Goal: Task Accomplishment & Management: Manage account settings

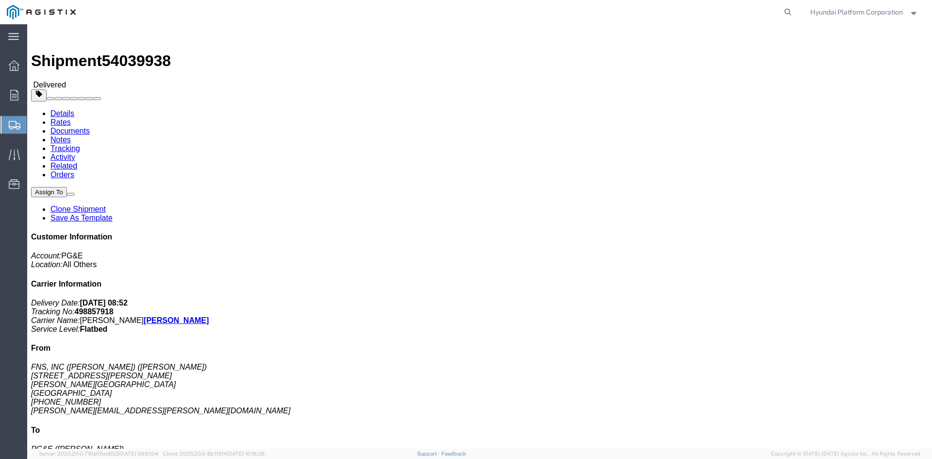
click div "Leg 1 - Truckload Number of trucks: 1"
click at [0, 0] on span "Shipment Manager" at bounding box center [0, 0] width 0 height 0
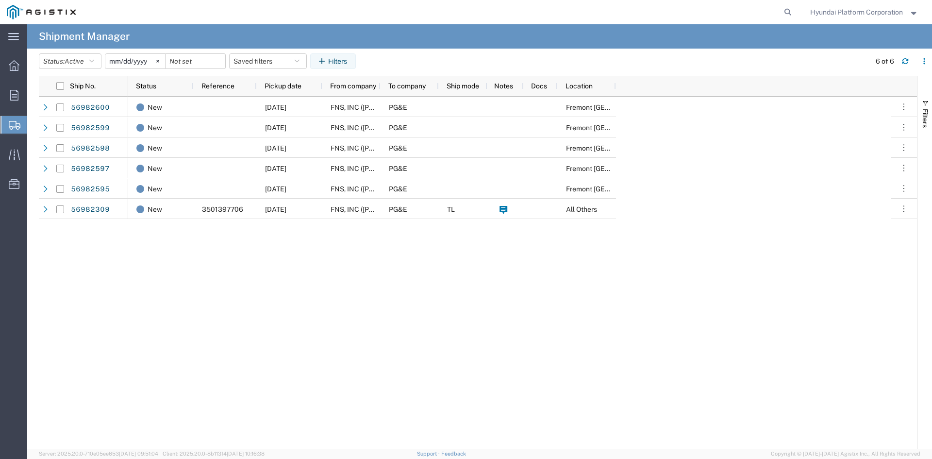
click at [277, 273] on div "New 09/30/2025 FNS, INC (Harmon)(C/O Hyundai Corporation) PG&E Fremont DC New 0…" at bounding box center [509, 273] width 762 height 352
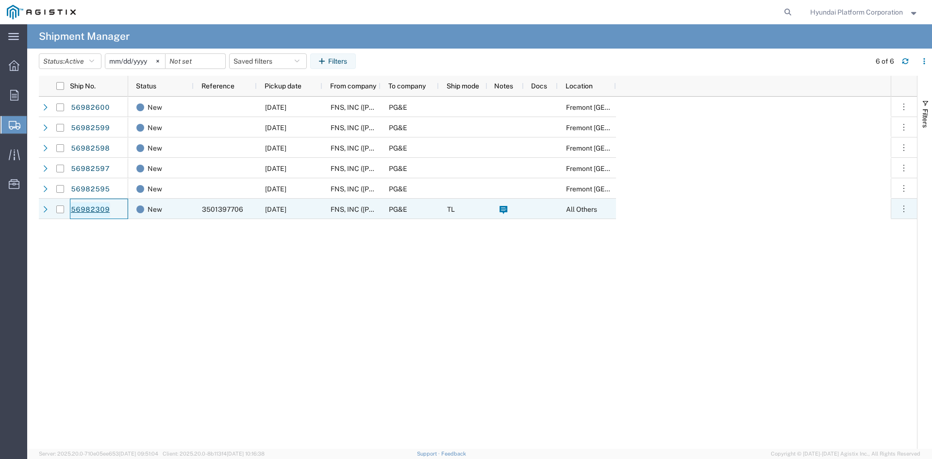
click at [109, 213] on link "56982309" at bounding box center [90, 210] width 40 height 16
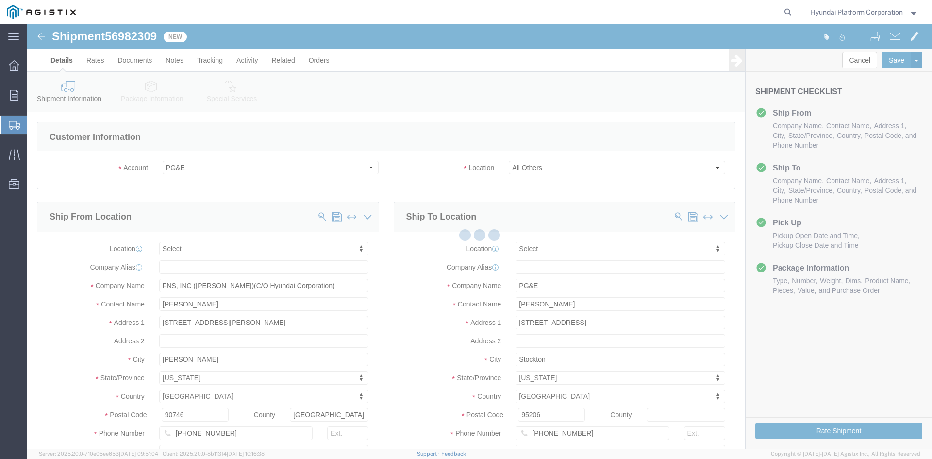
select select
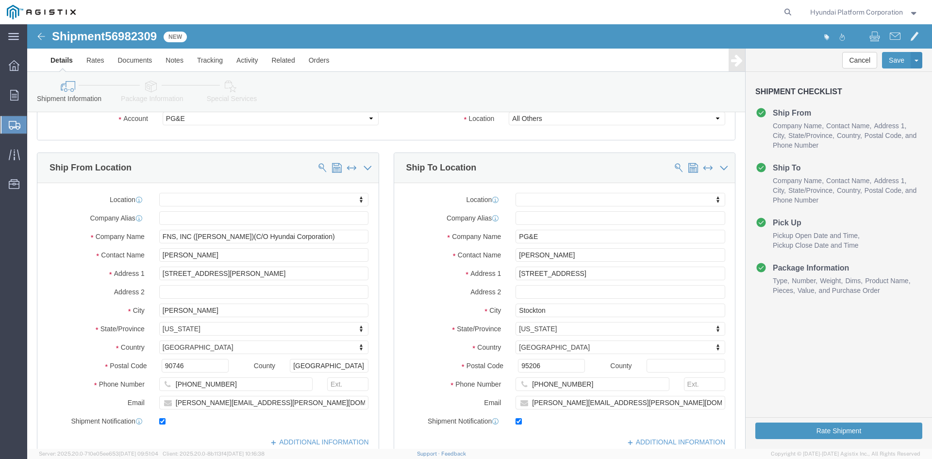
scroll to position [146, 0]
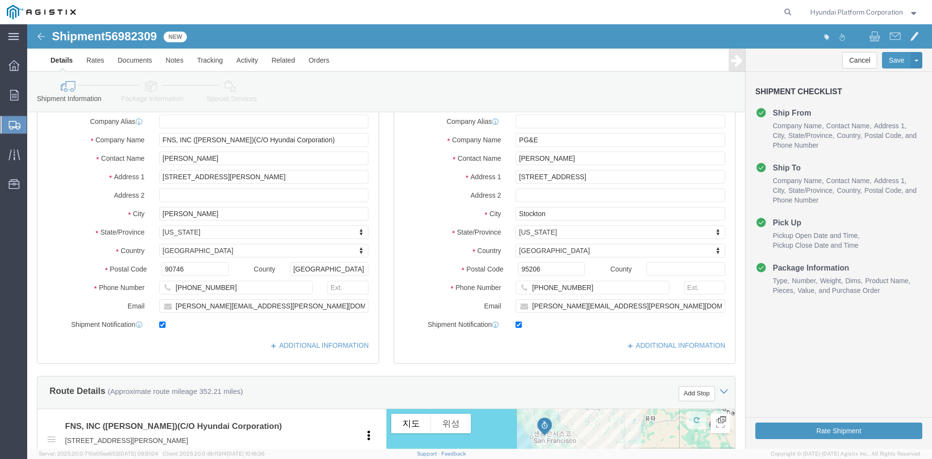
click icon
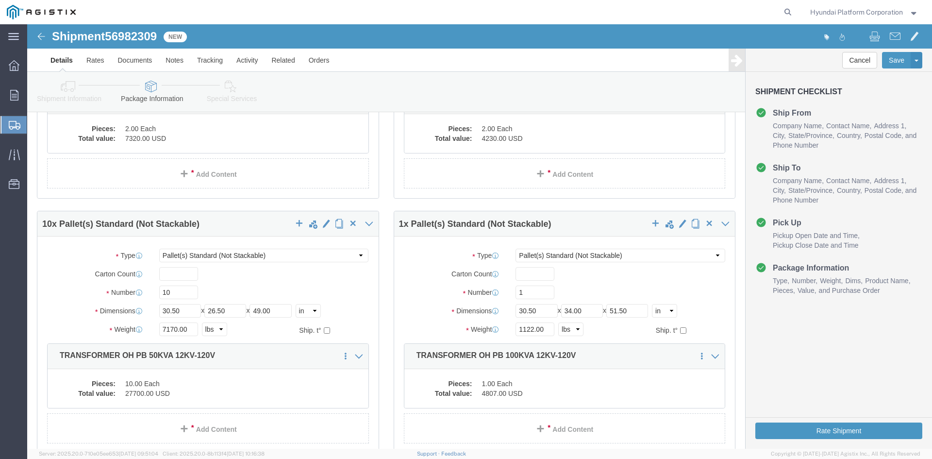
scroll to position [194, 0]
click input "10"
type input "11"
click div "11"
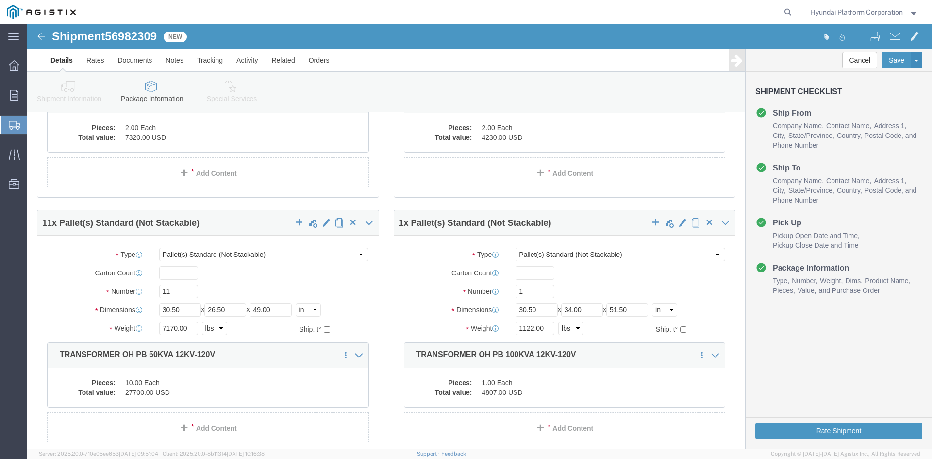
click div "Package Type Select Bulk Bundle(s) Cardboard Box(es) Carton(s) Crate(s) Drum(s)…"
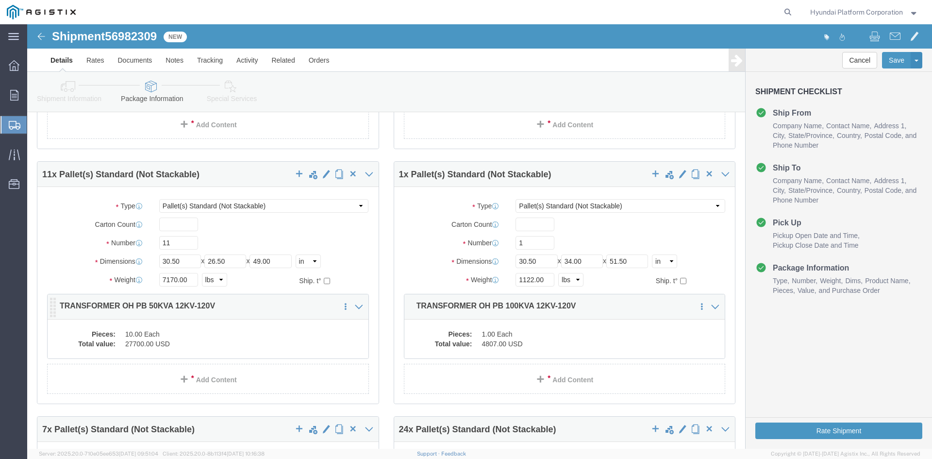
click dd "27700.00 USD"
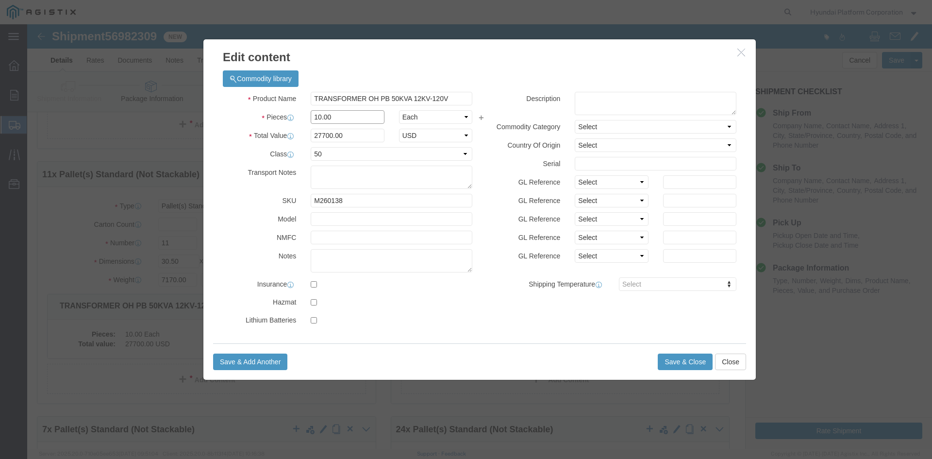
click input "10.00"
type input "11"
type input "30470"
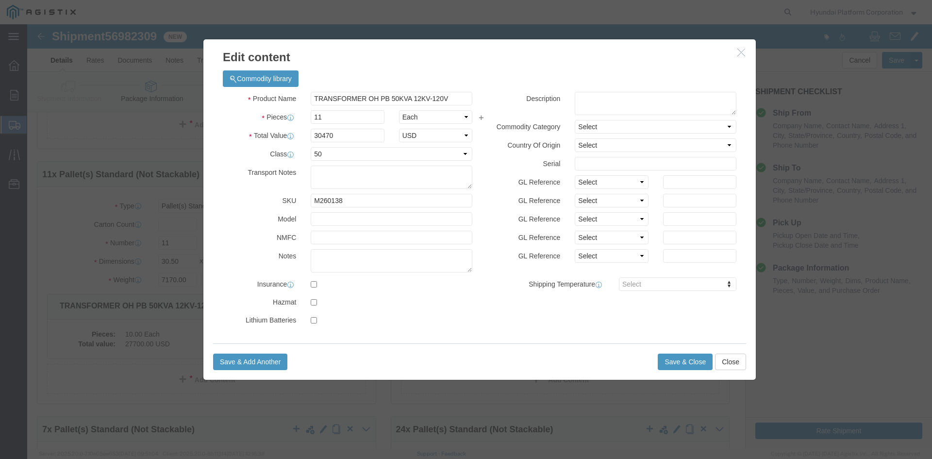
click label
click input "checkbox"
checkbox input "true"
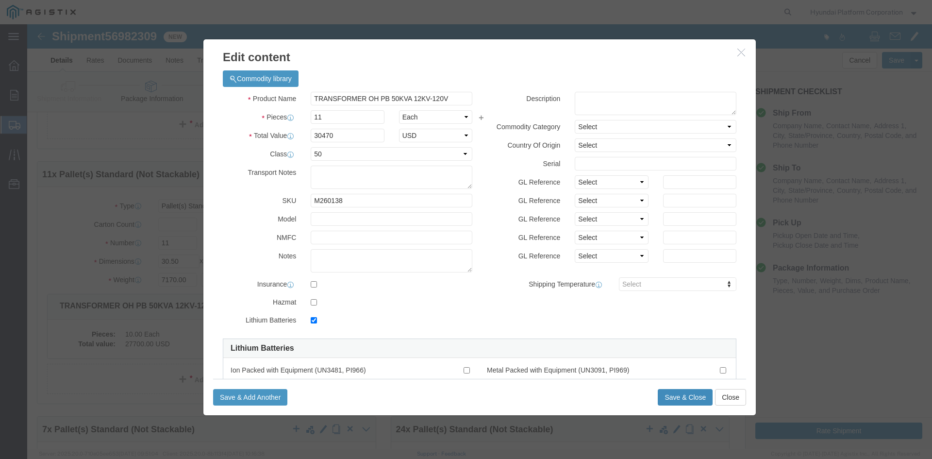
click button "Save & Close"
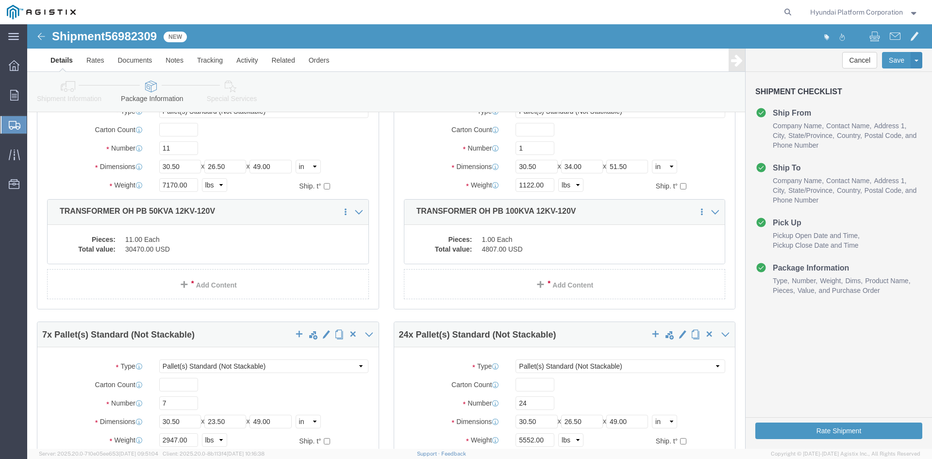
scroll to position [0, 0]
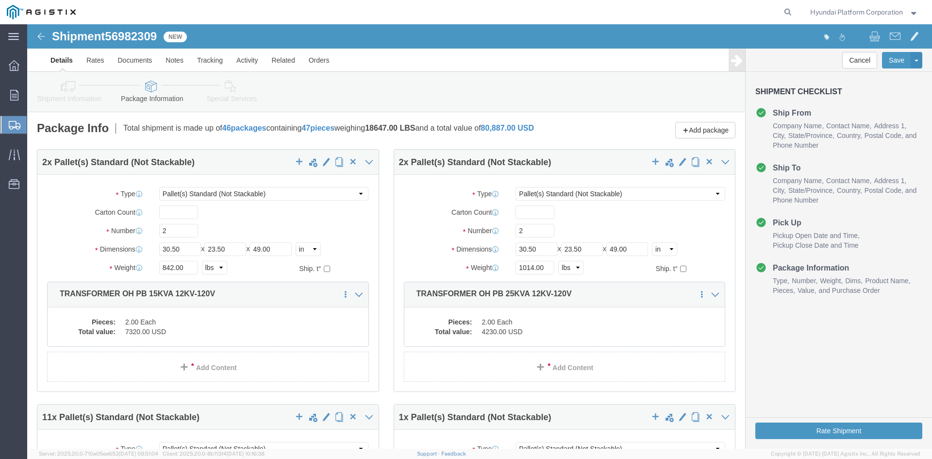
click link "Shipment Information"
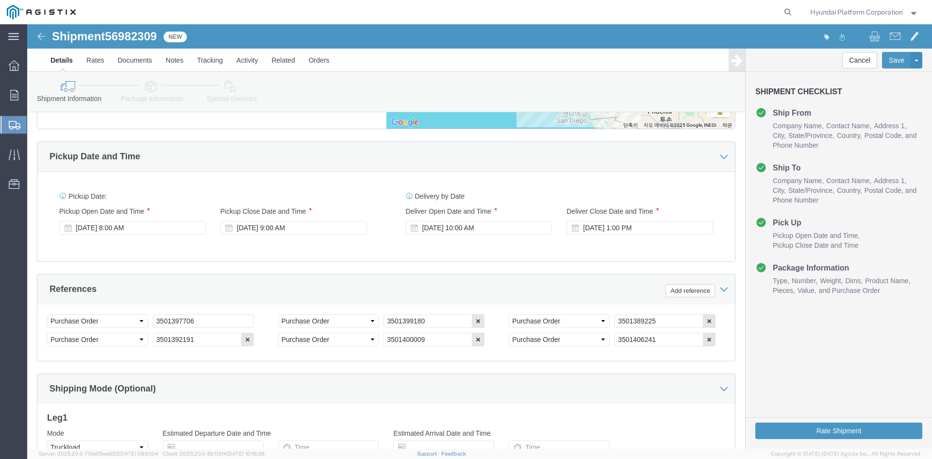
scroll to position [582, 0]
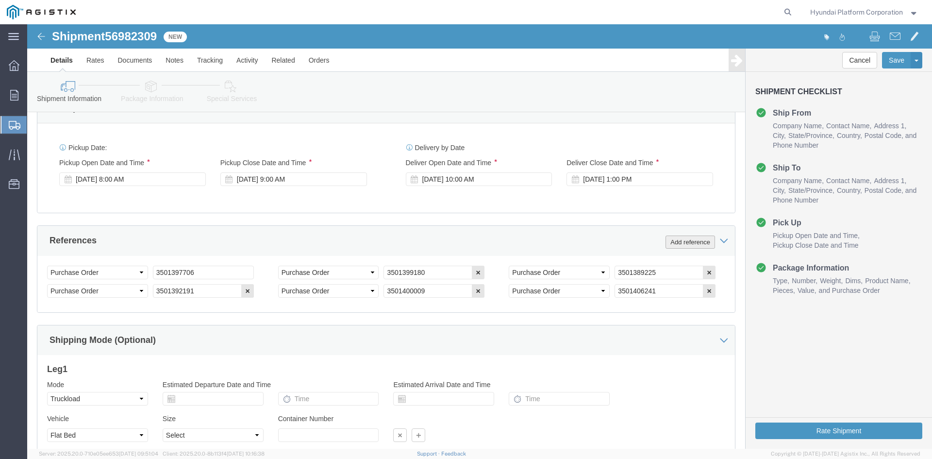
click button "Add reference"
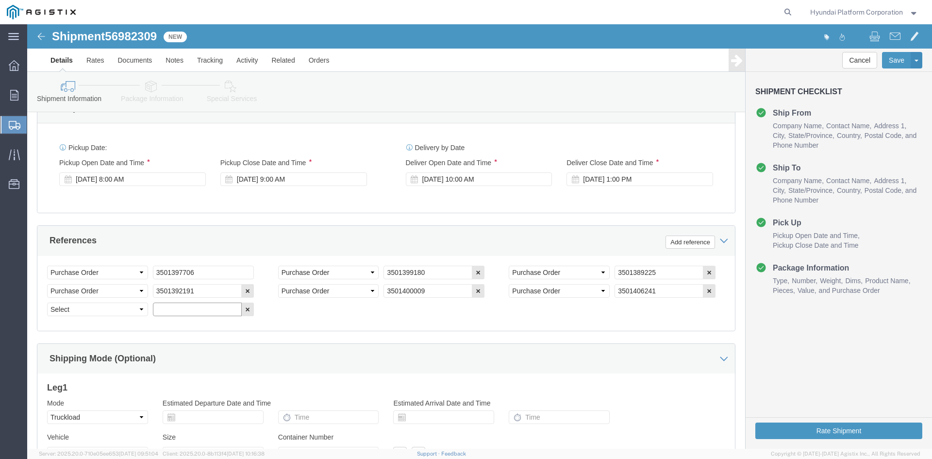
click input "text"
paste input "3501389224"
type input "3501389224"
drag, startPoint x: 82, startPoint y: 286, endPoint x: 83, endPoint y: 279, distance: 7.9
click select "Select Account Type Activity ID Airline Appointment Number ASN Batch Request # …"
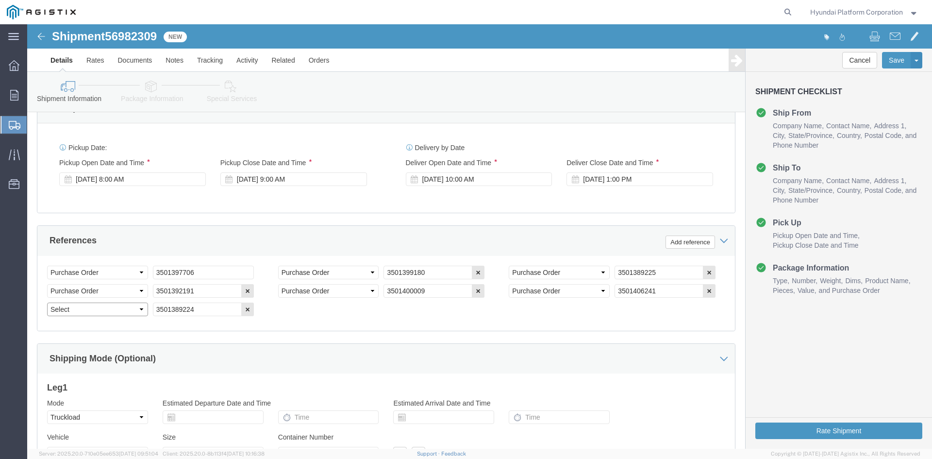
select select "PURCHORD"
click select "Select Account Type Activity ID Airline Appointment Number ASN Batch Request # …"
click div "Select Account Type Activity ID Airline Appointment Number ASN Batch Request # …"
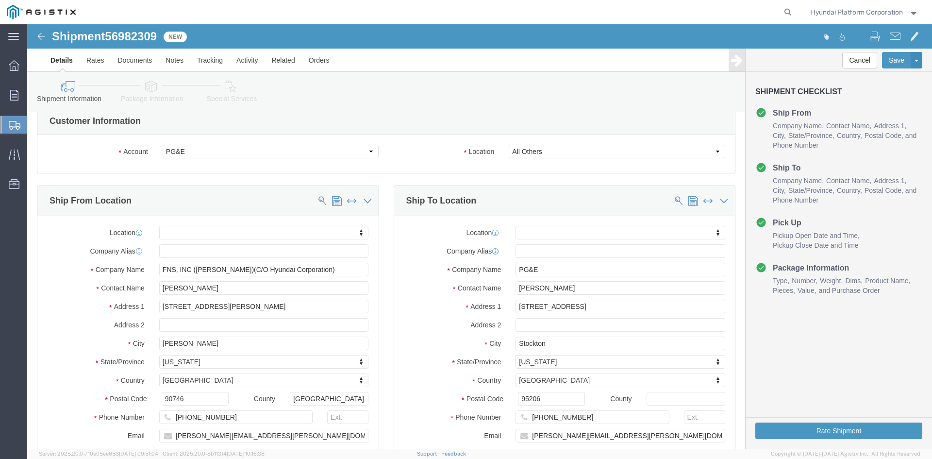
scroll to position [0, 0]
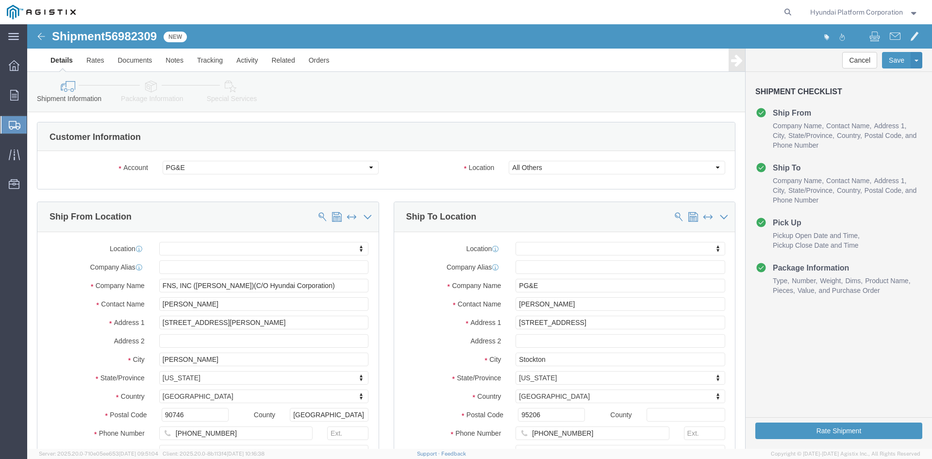
click div "Customer Information"
click link "Special Services"
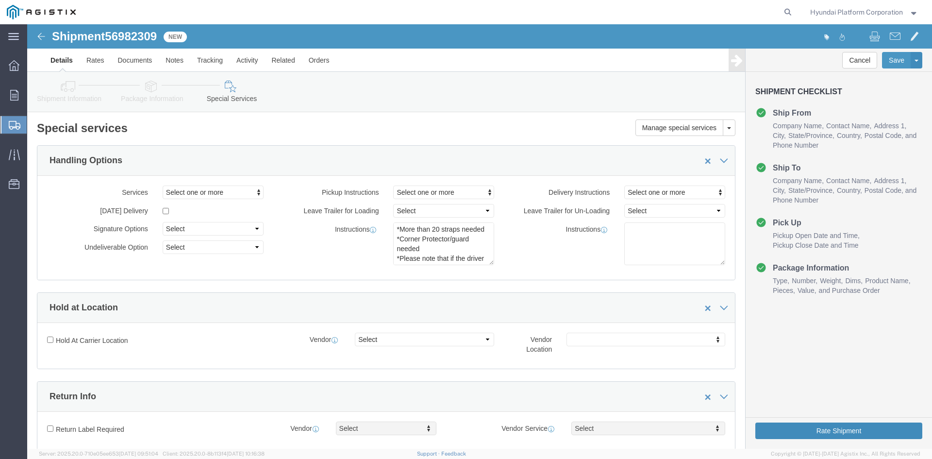
click button "Rate Shipment"
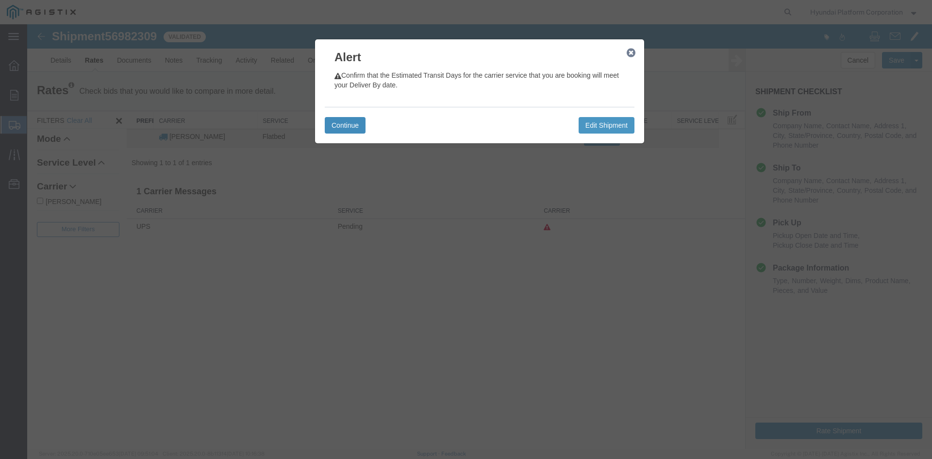
click at [353, 125] on button "Continue" at bounding box center [345, 125] width 41 height 17
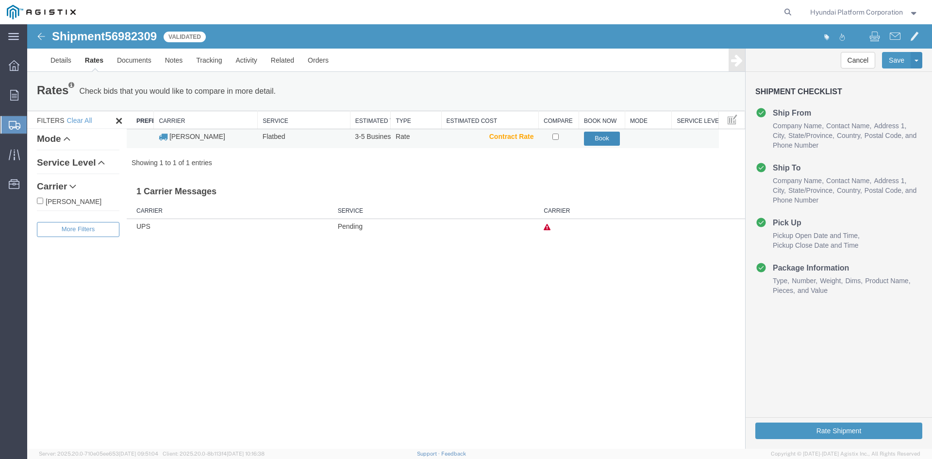
click at [591, 140] on button "Book" at bounding box center [602, 139] width 36 height 14
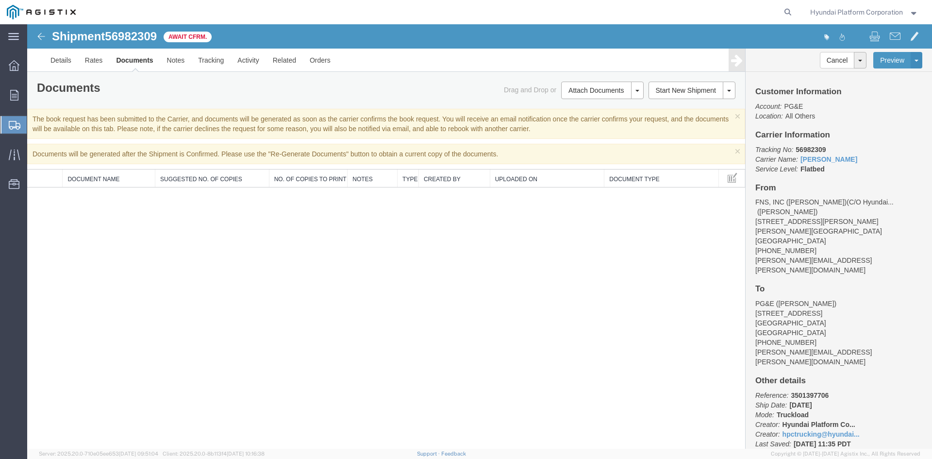
drag, startPoint x: 52, startPoint y: 129, endPoint x: 57, endPoint y: 122, distance: 8.1
click at [34, 129] on span "Shipments" at bounding box center [31, 124] width 8 height 19
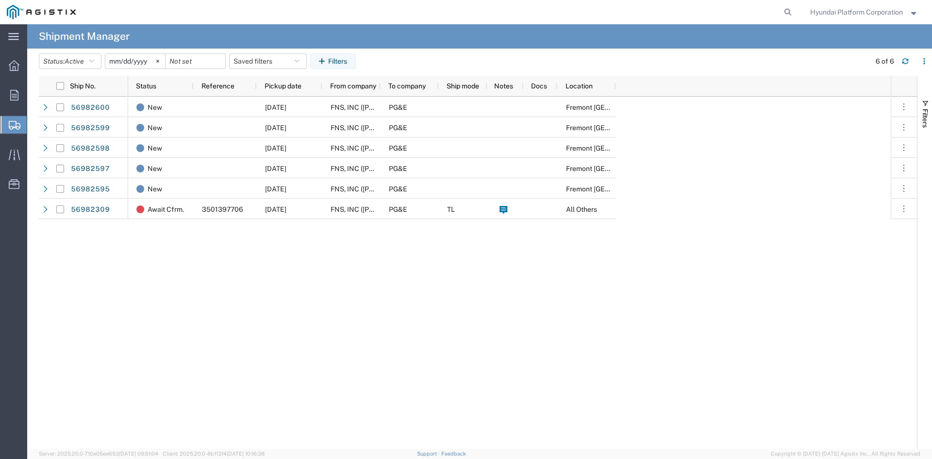
click at [166, 319] on div "New 09/30/2025 FNS, INC (Harmon)(C/O Hyundai Corporation) PG&E Fremont DC New 0…" at bounding box center [509, 273] width 762 height 352
click at [123, 228] on div "56982600 56982599 56982598 56982597 56982595 56982309 New 09/30/2025 FNS, INC (…" at bounding box center [478, 273] width 878 height 352
drag, startPoint x: 123, startPoint y: 228, endPoint x: 91, endPoint y: 249, distance: 38.2
click at [114, 263] on div "56982600 56982599 56982598 56982597 56982595 56982309 New [DATE] FNS, INC ([PER…" at bounding box center [478, 273] width 878 height 352
click at [189, 282] on div "New [DATE] FNS, INC ([PERSON_NAME])(C/O Hyundai Corporation) PG&E [GEOGRAPHIC_D…" at bounding box center [509, 273] width 762 height 352
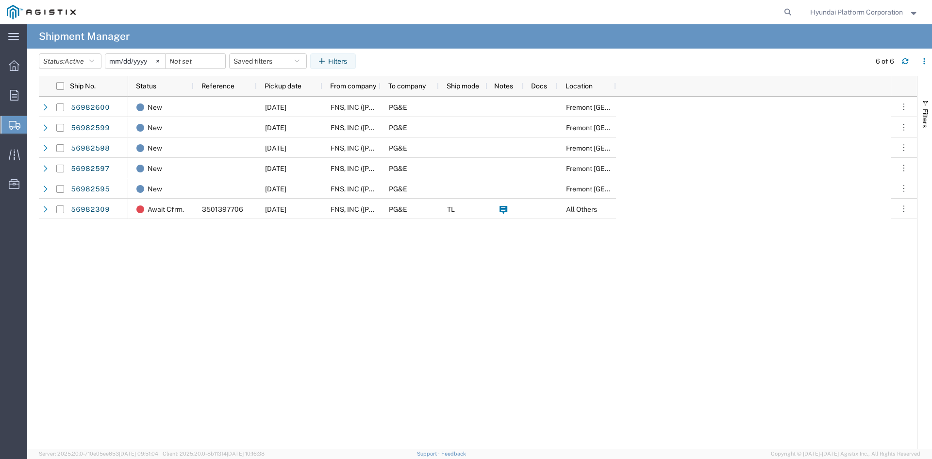
click at [151, 360] on div "New 09/30/2025 FNS, INC (Harmon)(C/O Hyundai Corporation) PG&E Fremont DC New 0…" at bounding box center [509, 273] width 762 height 352
click at [123, 342] on div "56982600 56982599 56982598 56982597 56982595 56982309 New 09/30/2025 FNS, INC (…" at bounding box center [478, 273] width 878 height 352
click at [283, 354] on div "New 09/30/2025 FNS, INC (Harmon)(C/O Hyundai Corporation) PG&E Fremont DC New 0…" at bounding box center [509, 273] width 762 height 352
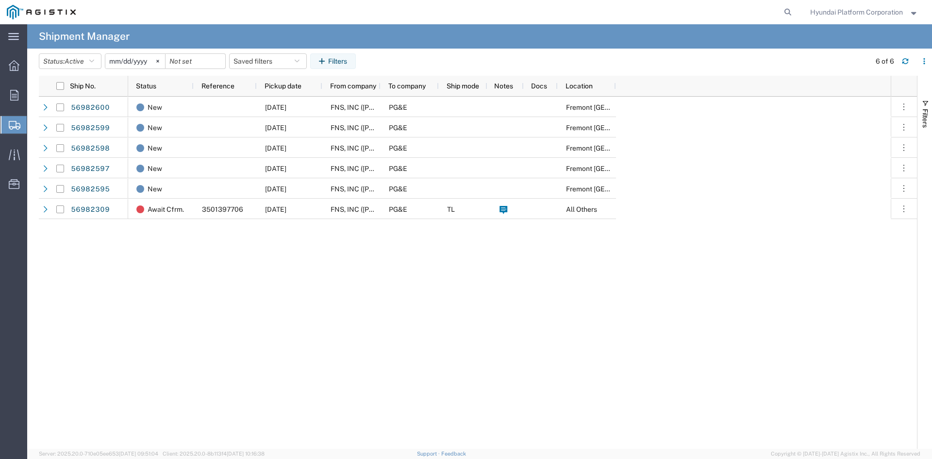
click at [259, 341] on div "New 09/30/2025 FNS, INC (Harmon)(C/O Hyundai Corporation) PG&E Fremont DC New 0…" at bounding box center [509, 273] width 762 height 352
click at [450, 389] on div "New 09/30/2025 FNS, INC (Harmon)(C/O Hyundai Corporation) PG&E Fremont DC New 0…" at bounding box center [509, 273] width 762 height 352
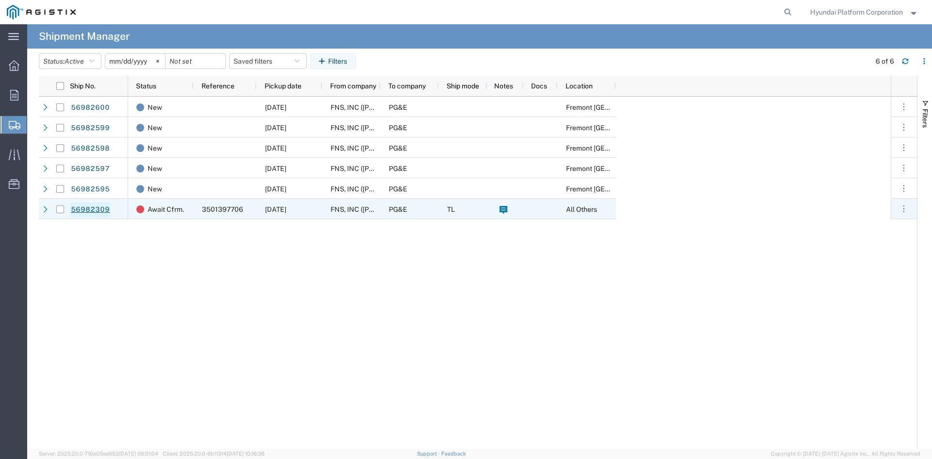
click at [99, 207] on link "56982309" at bounding box center [90, 210] width 40 height 16
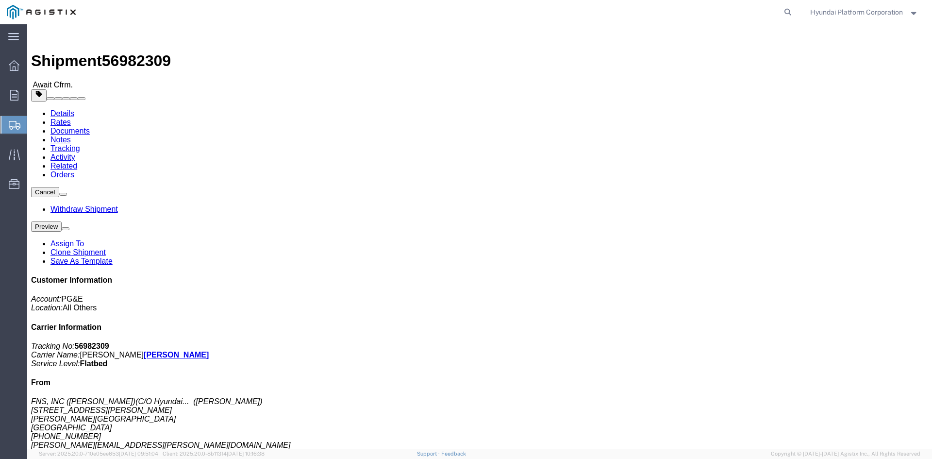
drag, startPoint x: 47, startPoint y: 136, endPoint x: 80, endPoint y: 121, distance: 36.3
click at [0, 0] on span "Shipment Manager" at bounding box center [0, 0] width 0 height 0
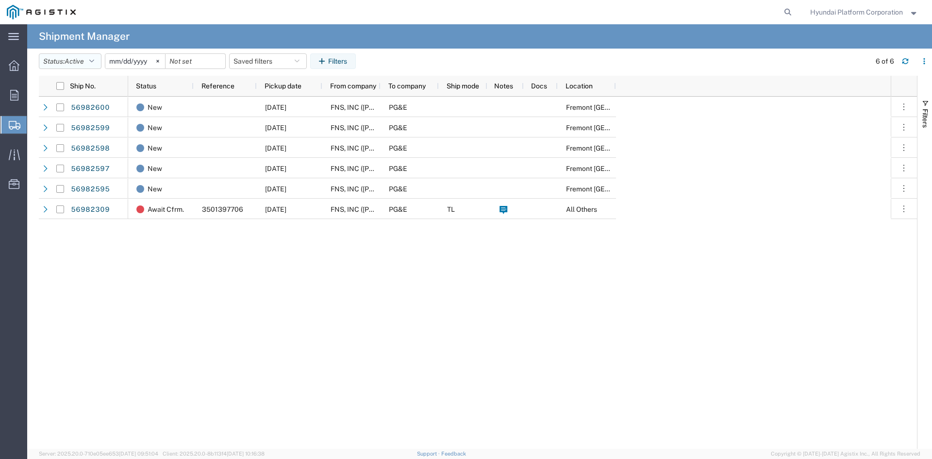
click at [78, 61] on span "Active" at bounding box center [74, 61] width 19 height 8
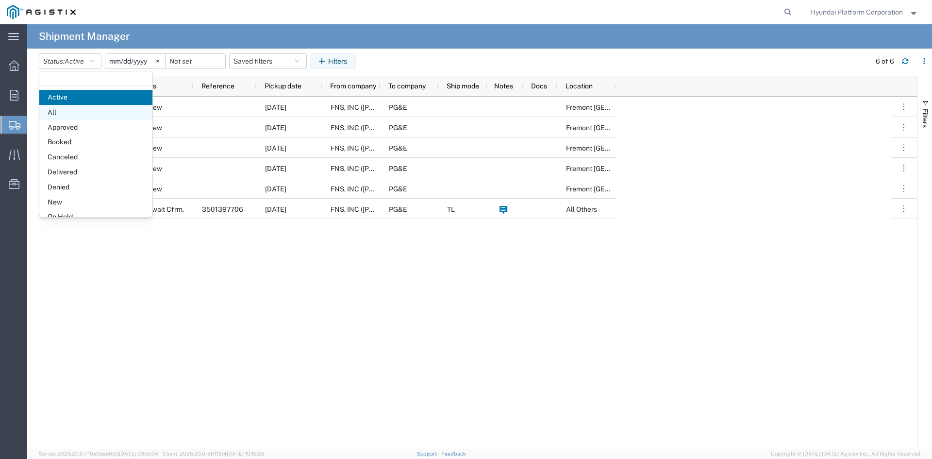
click at [76, 111] on span "All" at bounding box center [95, 112] width 113 height 15
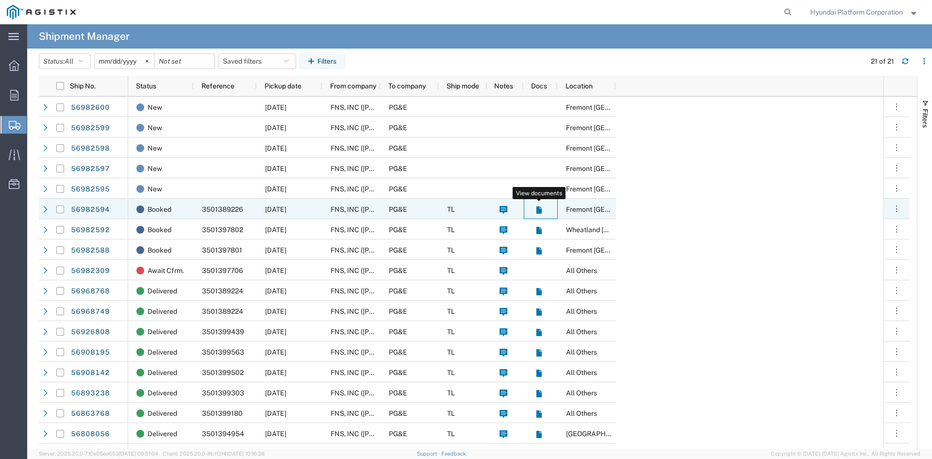
click at [539, 209] on icon at bounding box center [538, 209] width 5 height 7
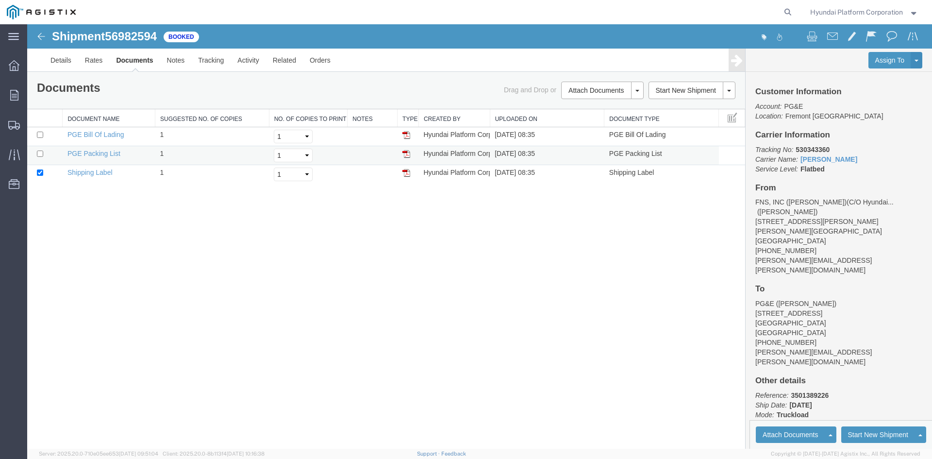
drag, startPoint x: 409, startPoint y: 132, endPoint x: 354, endPoint y: 162, distance: 62.1
click at [409, 132] on img at bounding box center [406, 135] width 8 height 8
drag, startPoint x: 44, startPoint y: 261, endPoint x: 211, endPoint y: 232, distance: 169.1
click at [211, 232] on div "Shipment 56982594 of Booked Details Rates Documents Notes Tracking Activity Rel…" at bounding box center [479, 236] width 905 height 424
